Goal: Task Accomplishment & Management: Manage account settings

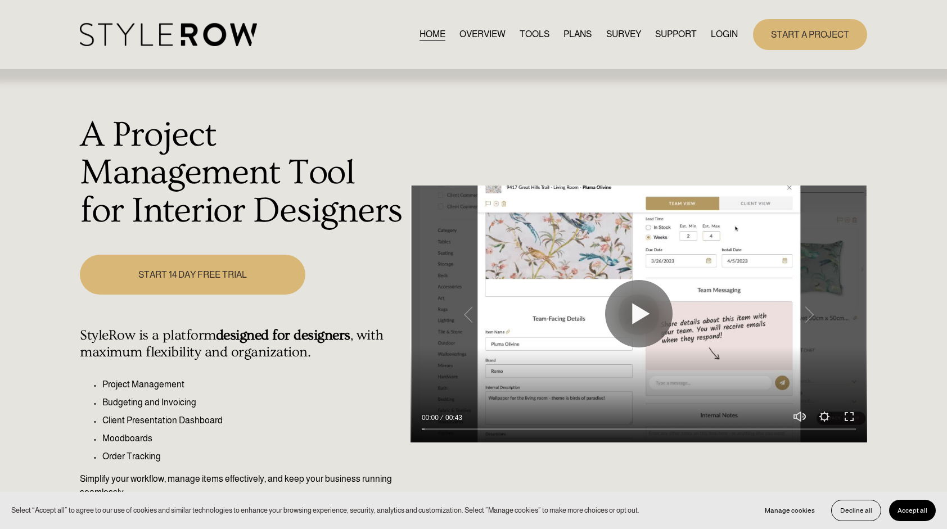
click at [724, 30] on link "LOGIN" at bounding box center [723, 34] width 27 height 15
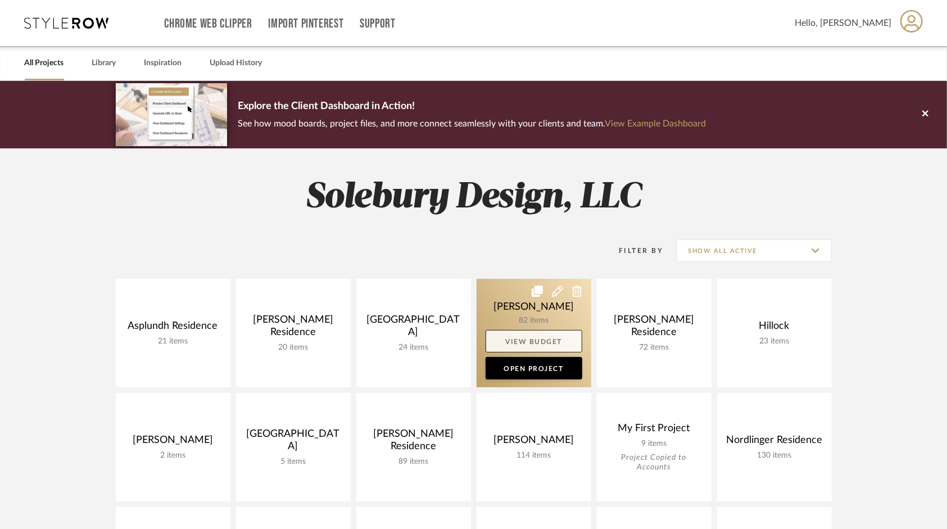
click at [544, 339] on link "View Budget" at bounding box center [534, 341] width 97 height 22
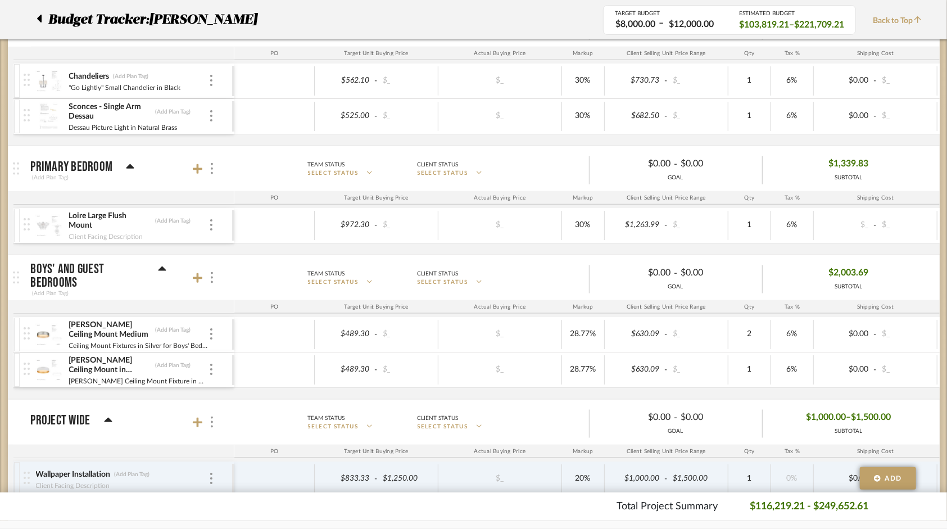
scroll to position [3642, 0]
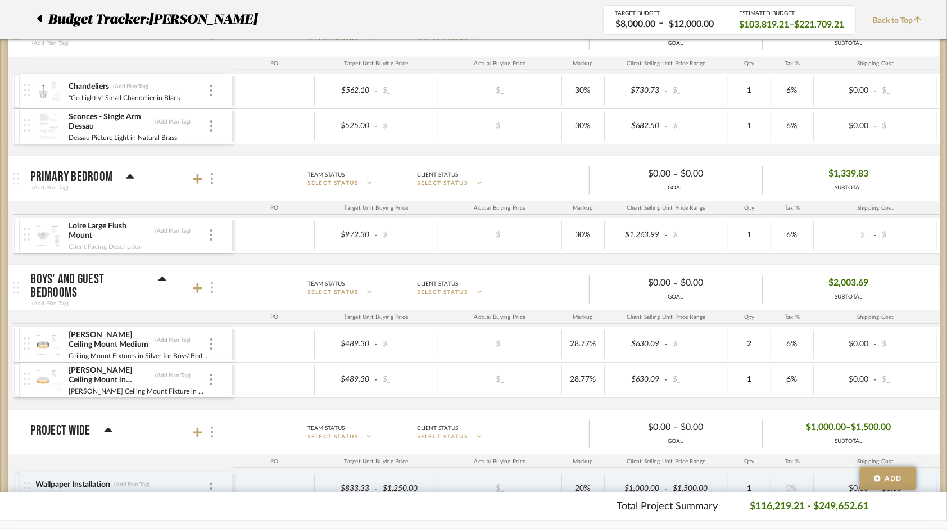
click at [214, 280] on div at bounding box center [212, 287] width 12 height 15
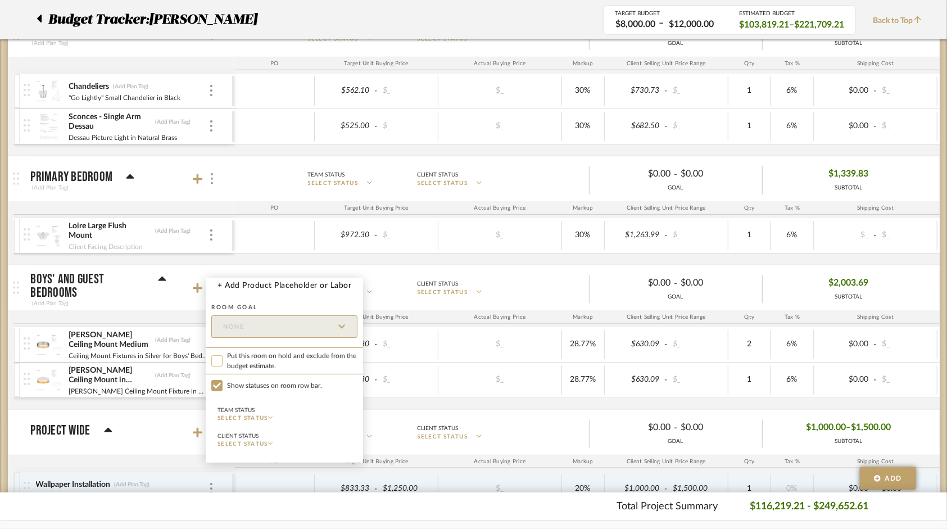
click at [220, 364] on input "Put this room on hold and exclude from the budget estimate." at bounding box center [216, 360] width 11 height 11
checkbox input "true"
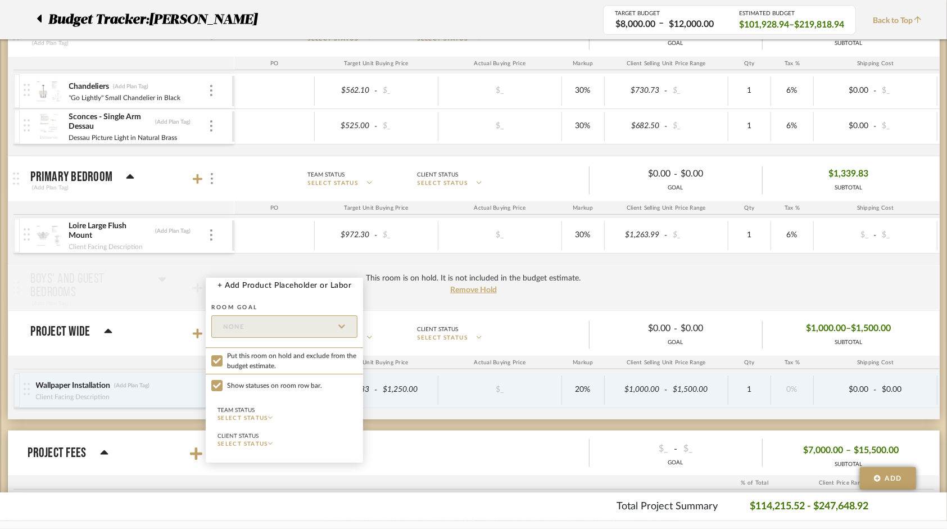
click at [199, 164] on div at bounding box center [473, 264] width 947 height 529
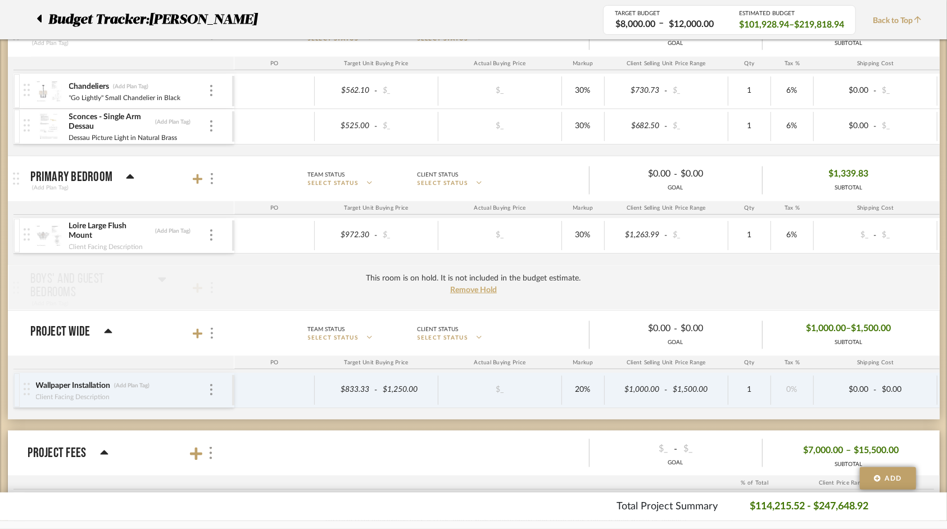
click at [199, 174] on icon at bounding box center [198, 179] width 10 height 11
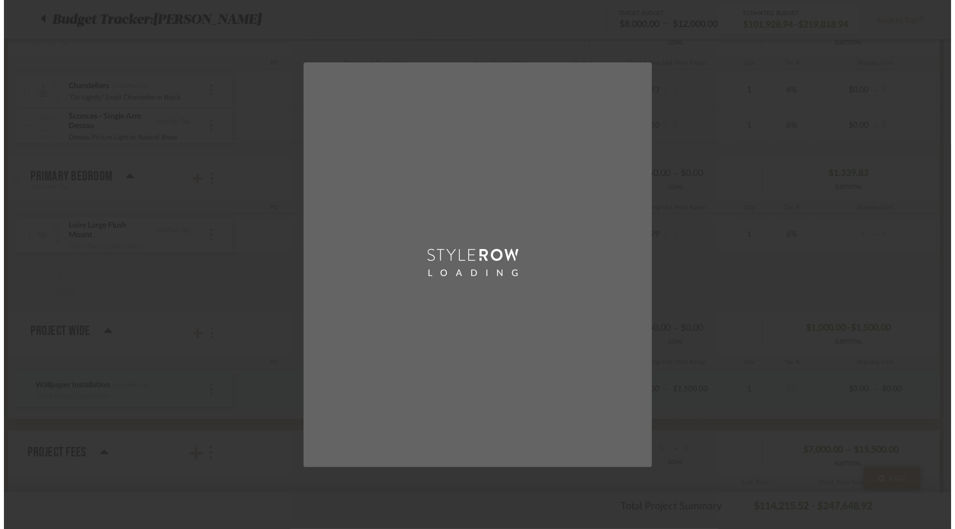
scroll to position [0, 0]
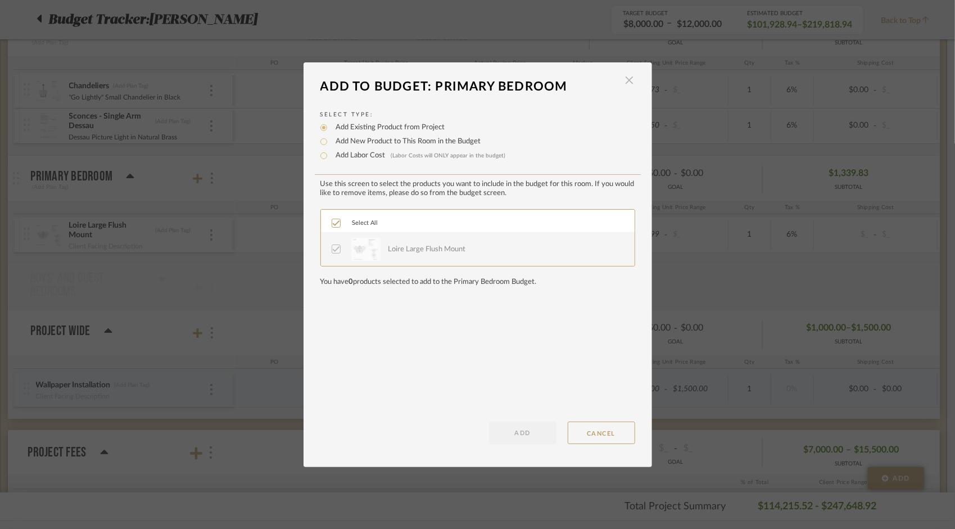
click at [625, 77] on span "button" at bounding box center [629, 80] width 22 height 22
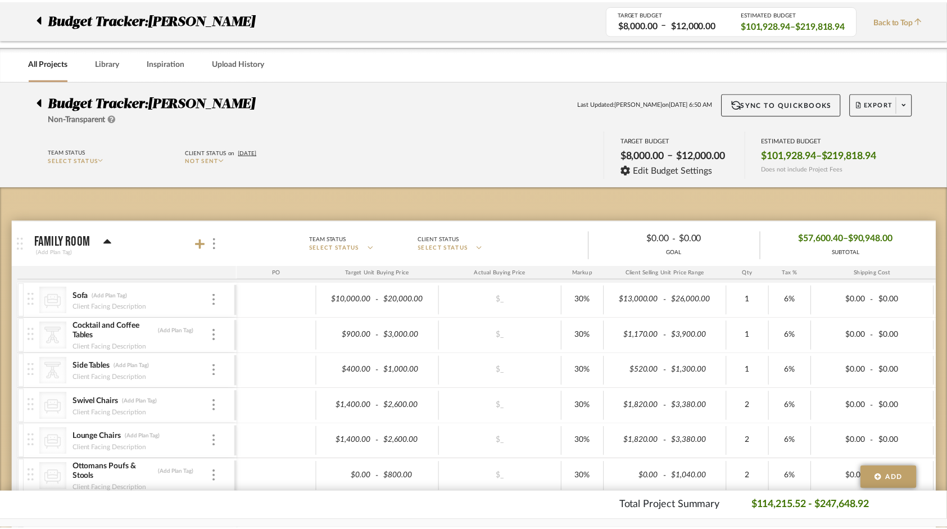
scroll to position [3642, 0]
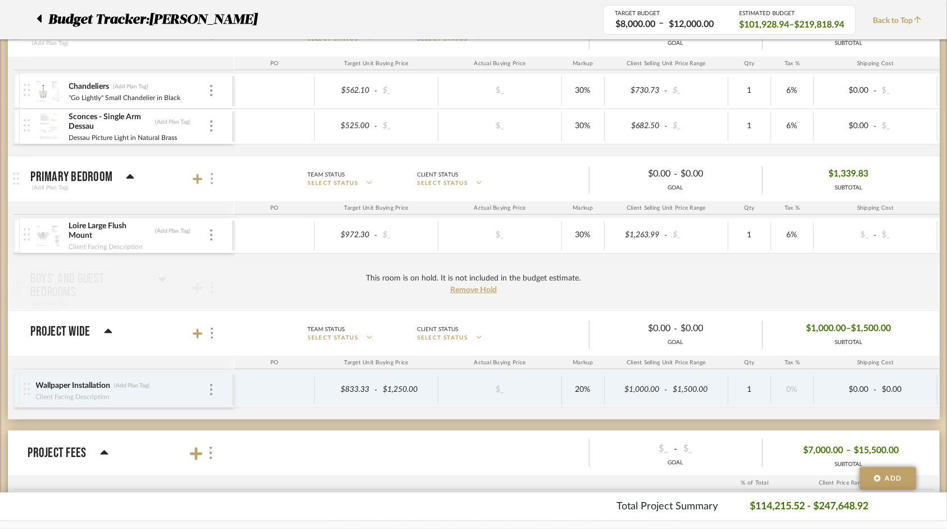
click at [209, 171] on div at bounding box center [212, 178] width 12 height 15
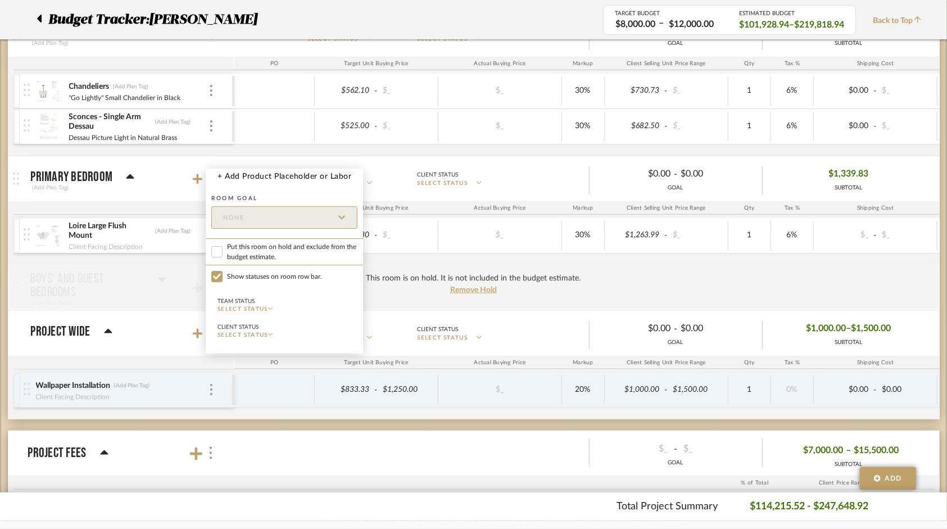
click at [223, 261] on label "Put this room on hold and exclude from the budget estimate." at bounding box center [284, 251] width 157 height 27
click at [223, 257] on input "Put this room on hold and exclude from the budget estimate." at bounding box center [216, 251] width 11 height 11
checkbox input "true"
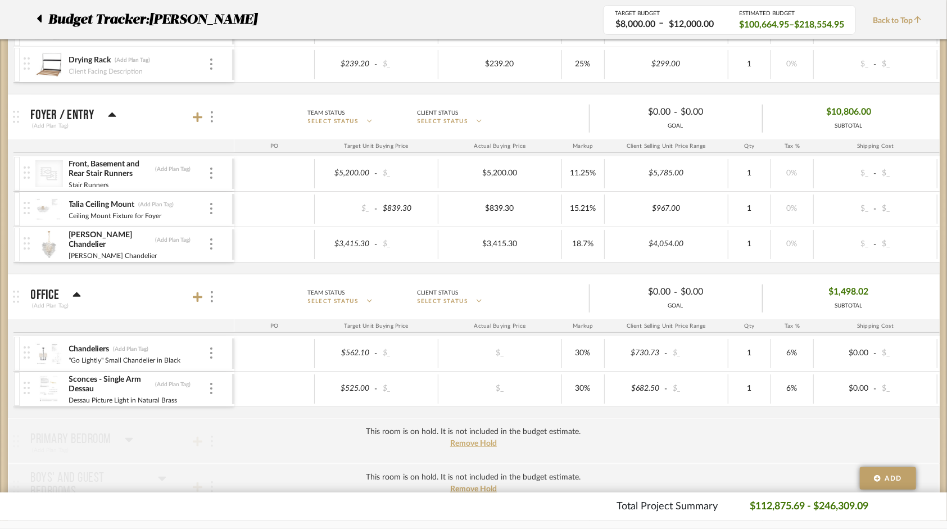
scroll to position [3361, 0]
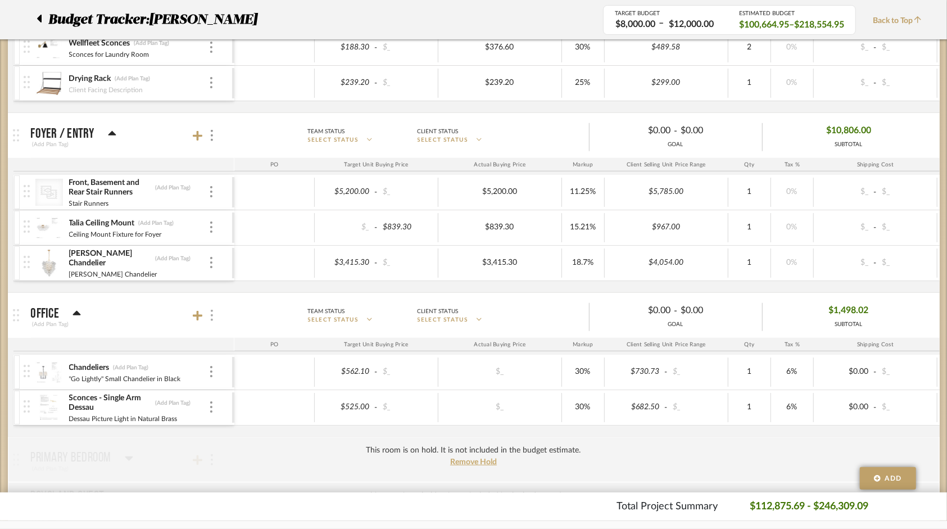
click at [214, 308] on div at bounding box center [212, 315] width 12 height 15
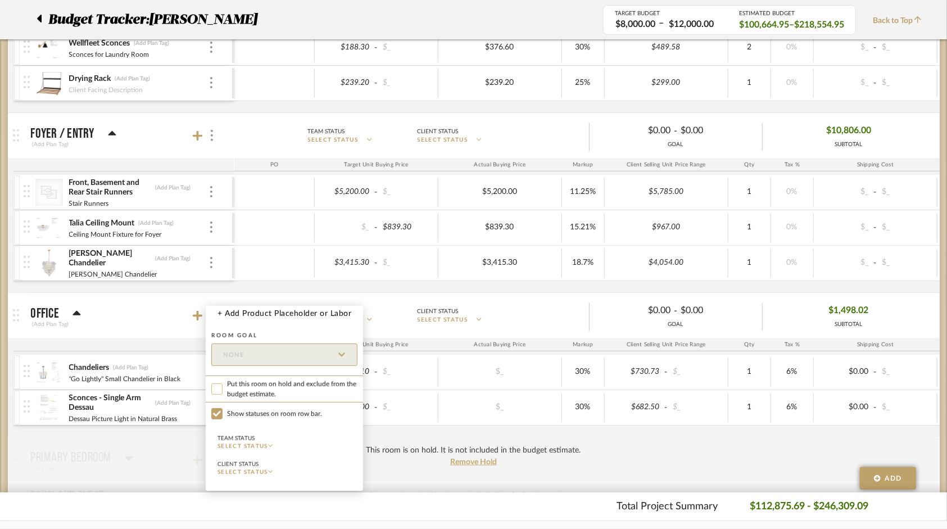
click at [217, 387] on input "Put this room on hold and exclude from the budget estimate." at bounding box center [216, 388] width 11 height 11
checkbox input "true"
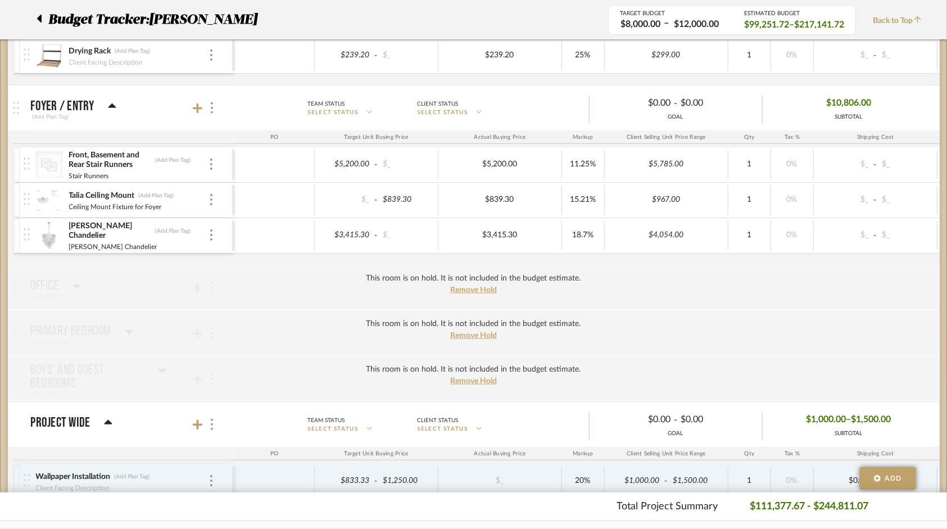
scroll to position [3249, 0]
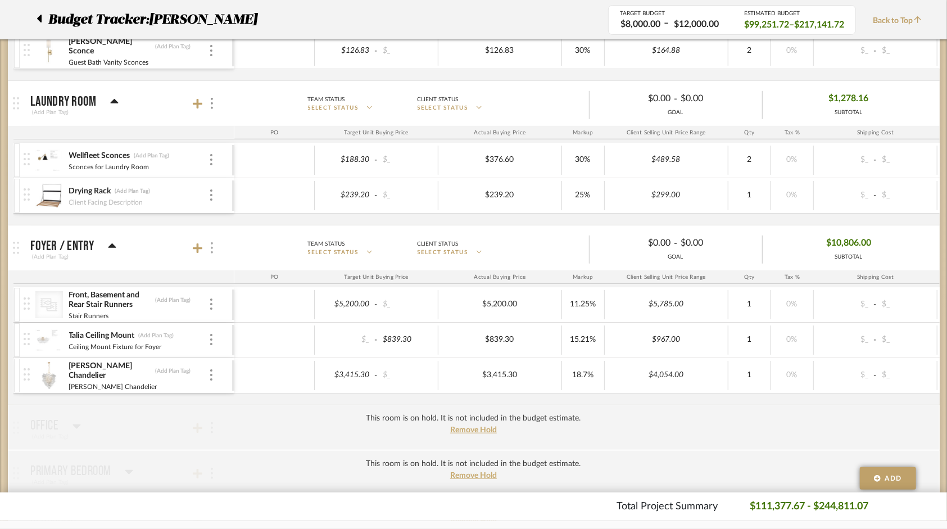
click at [212, 242] on img at bounding box center [212, 247] width 2 height 11
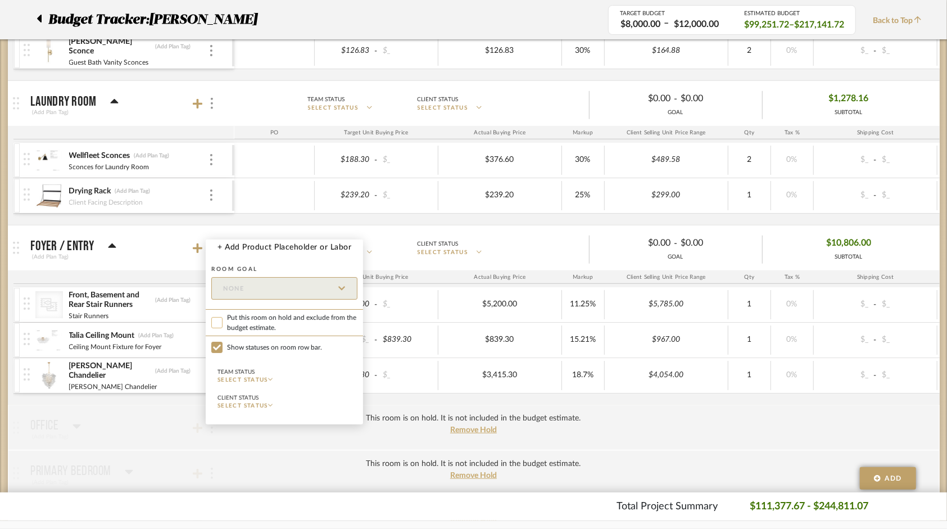
click at [219, 323] on input "Put this room on hold and exclude from the budget estimate." at bounding box center [216, 322] width 11 height 11
checkbox input "true"
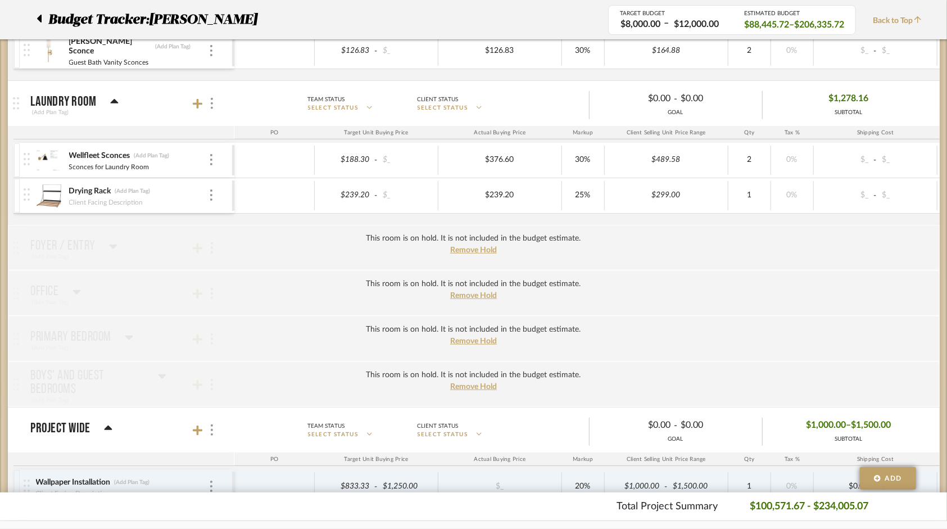
scroll to position [3080, 0]
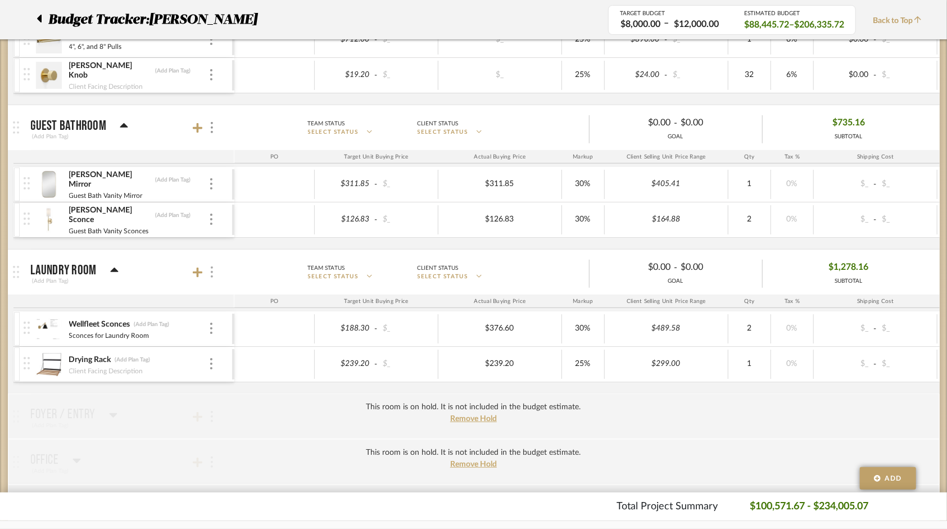
click at [212, 266] on img at bounding box center [212, 271] width 2 height 11
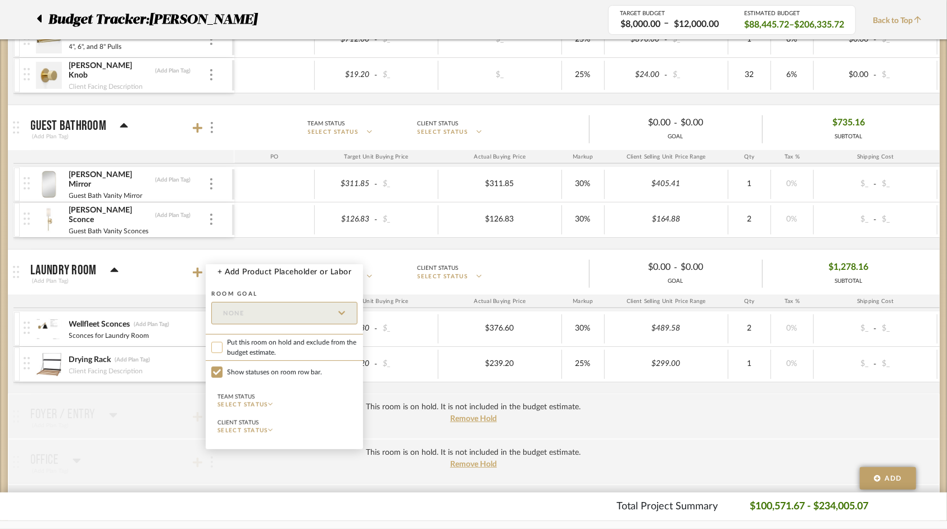
click at [220, 342] on input "Put this room on hold and exclude from the budget estimate." at bounding box center [216, 347] width 11 height 11
checkbox input "true"
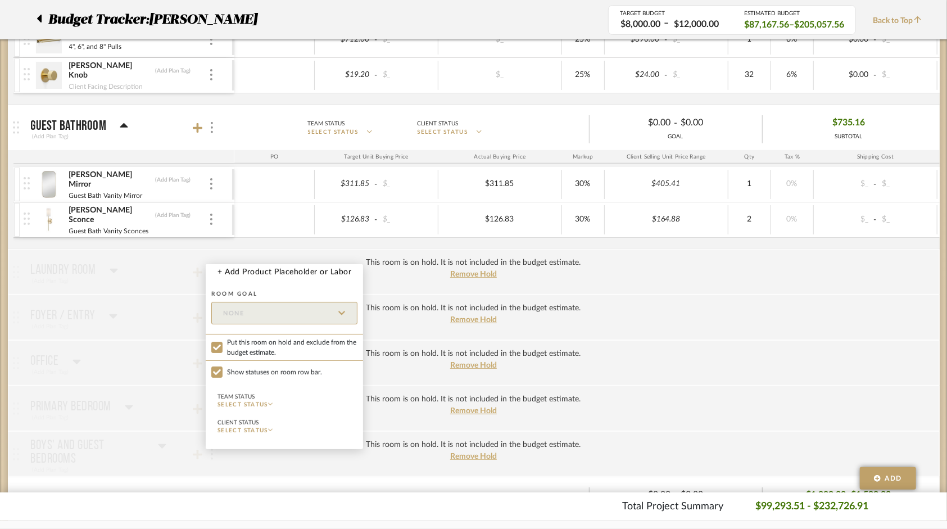
click at [214, 114] on div at bounding box center [473, 264] width 947 height 529
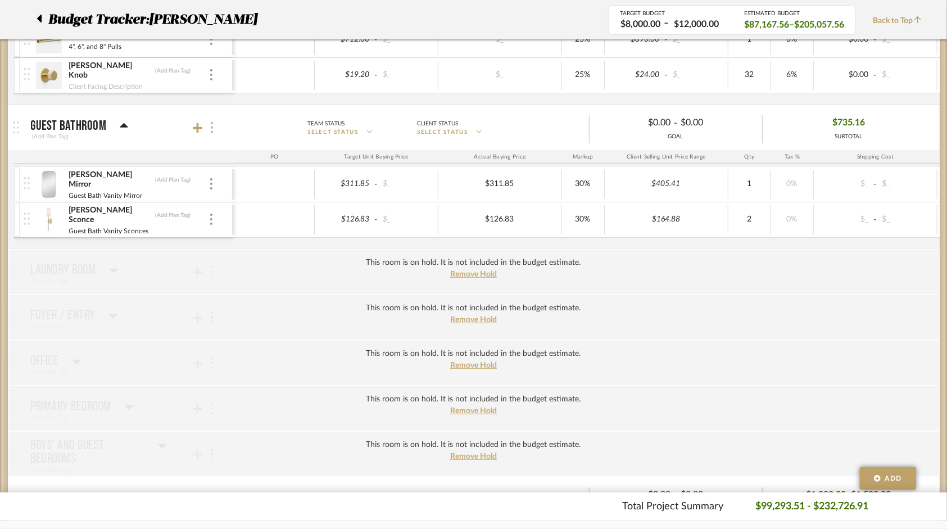
click at [213, 120] on div at bounding box center [212, 127] width 12 height 15
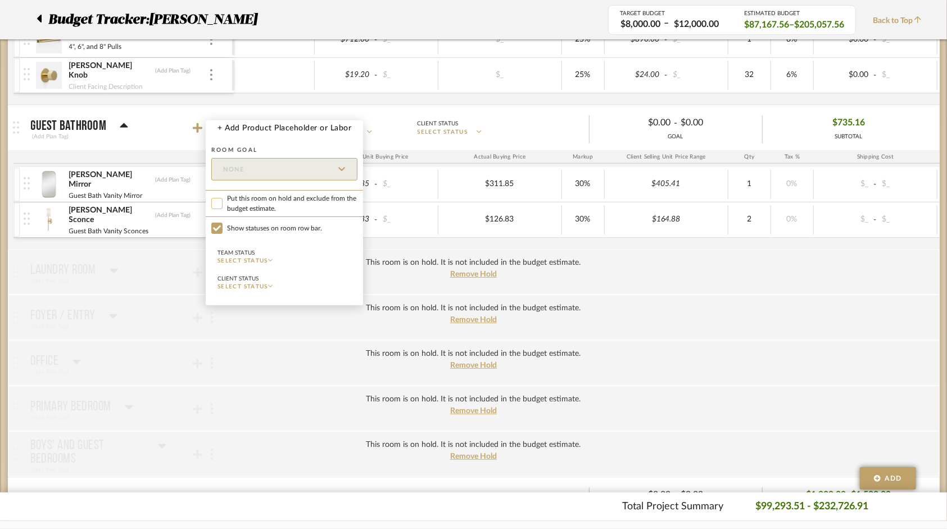
click at [217, 202] on input "Put this room on hold and exclude from the budget estimate." at bounding box center [216, 203] width 11 height 11
checkbox input "true"
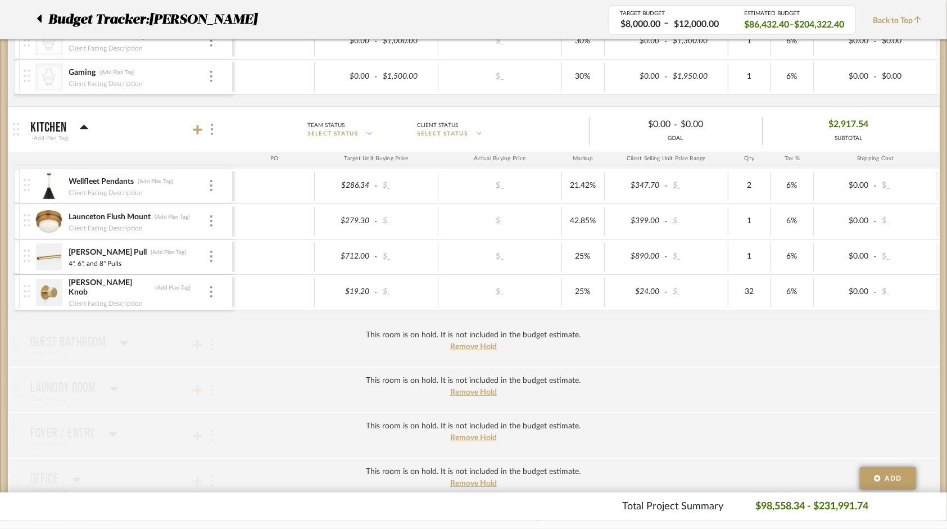
scroll to position [2799, 0]
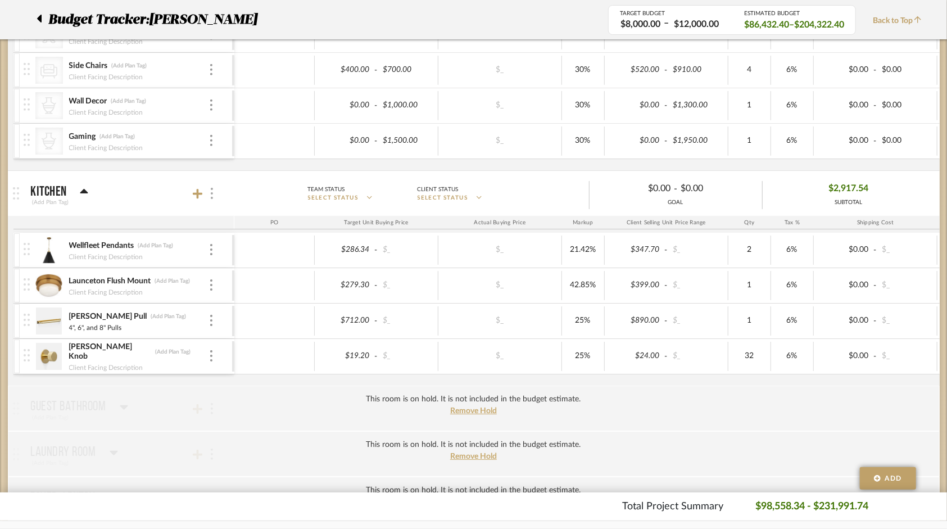
click at [214, 186] on div at bounding box center [212, 193] width 12 height 15
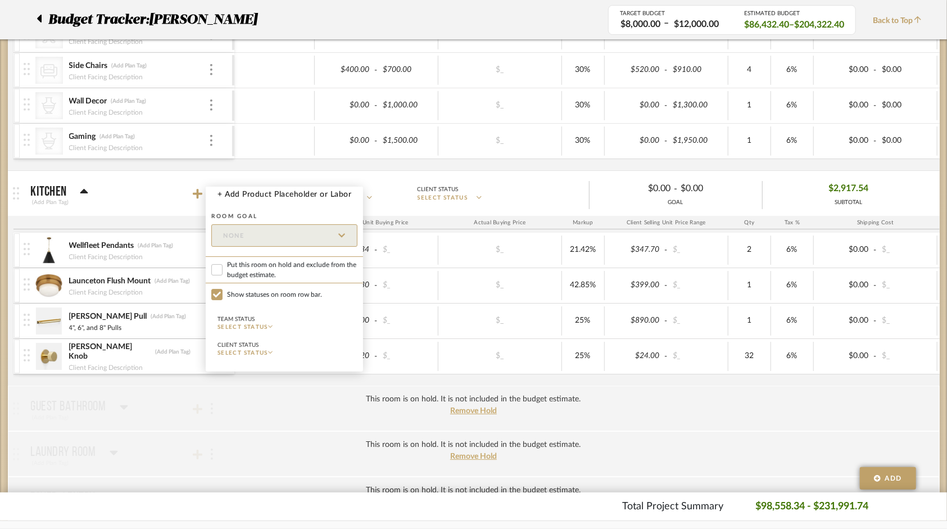
click at [223, 264] on label "Put this room on hold and exclude from the budget estimate." at bounding box center [284, 269] width 157 height 27
click at [223, 264] on input "Put this room on hold and exclude from the budget estimate." at bounding box center [216, 269] width 11 height 11
checkbox input "true"
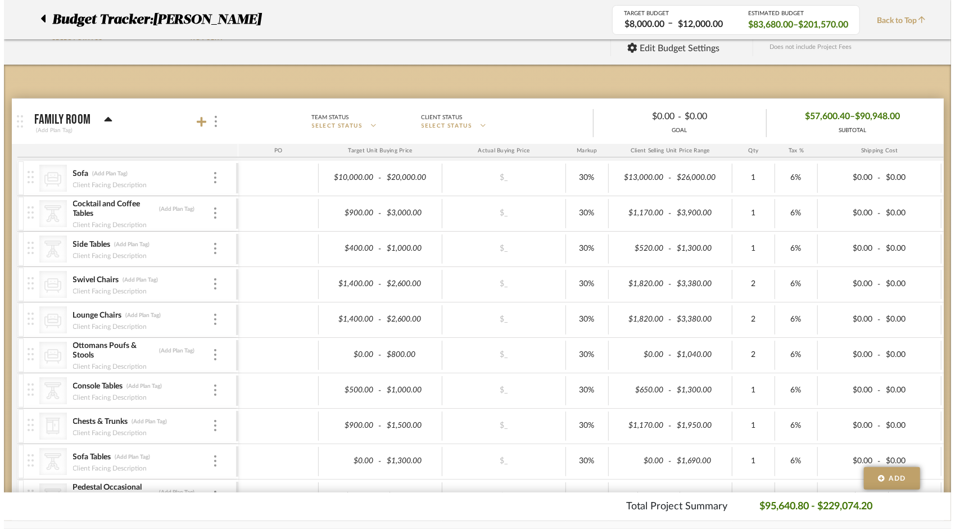
scroll to position [0, 0]
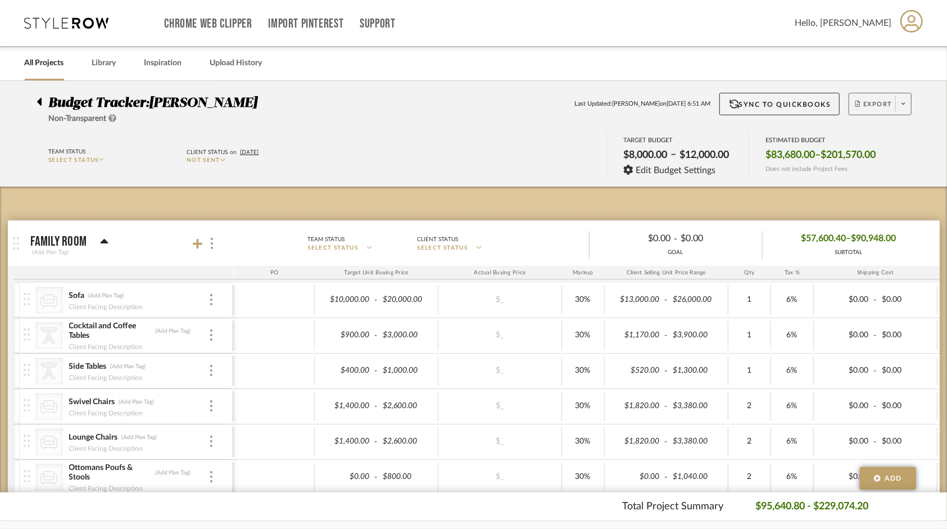
click at [902, 103] on span at bounding box center [903, 104] width 16 height 17
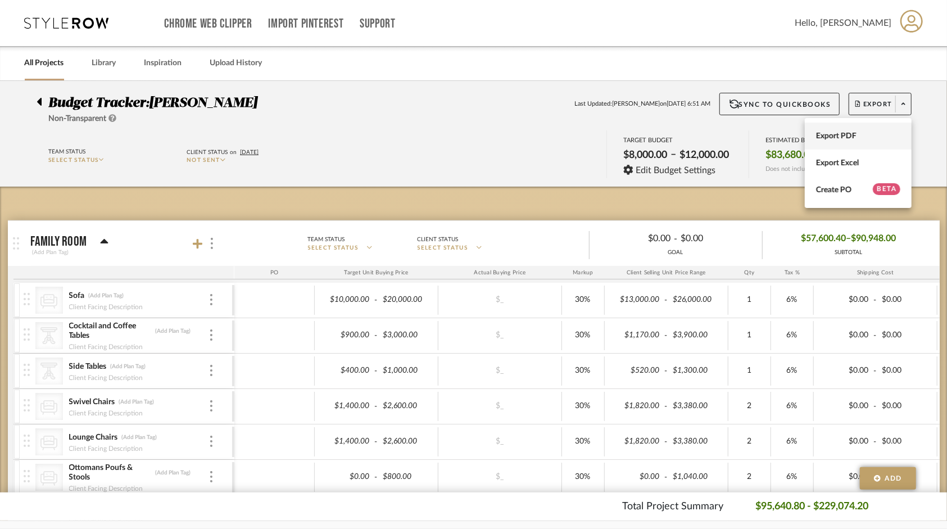
click at [824, 133] on span "Export PDF" at bounding box center [858, 137] width 84 height 10
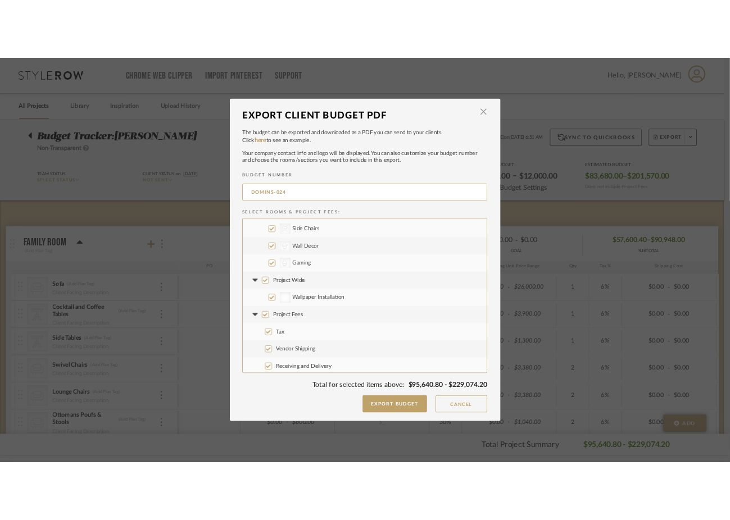
scroll to position [1484, 0]
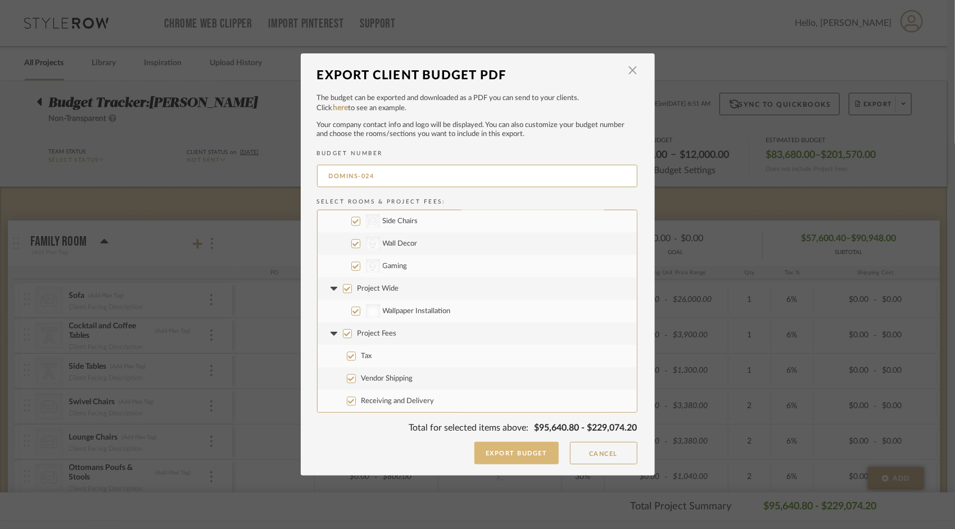
click at [489, 448] on button "Export Budget" at bounding box center [516, 453] width 84 height 22
